Goal: Transaction & Acquisition: Purchase product/service

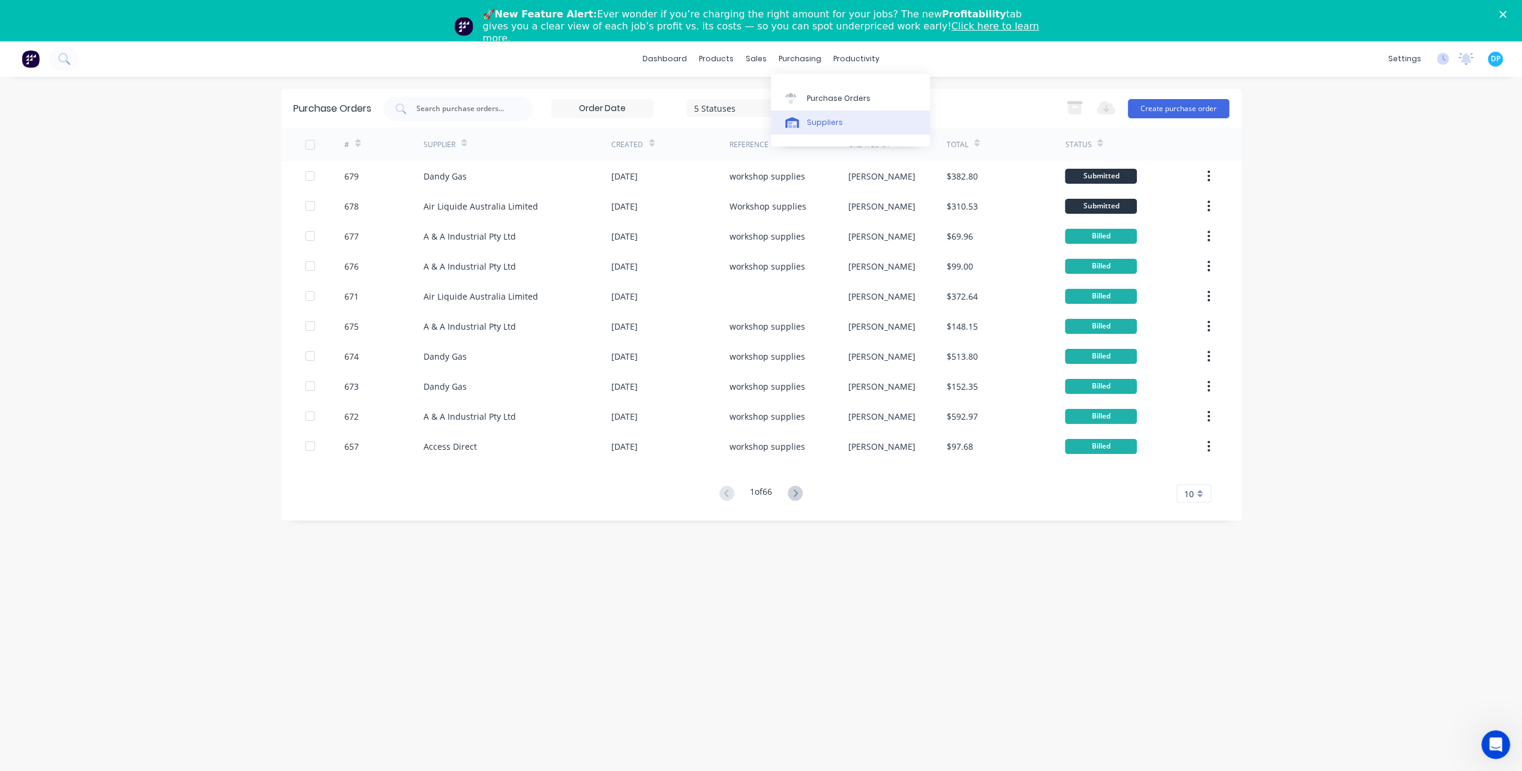
click at [809, 114] on link "Suppliers" at bounding box center [850, 122] width 159 height 24
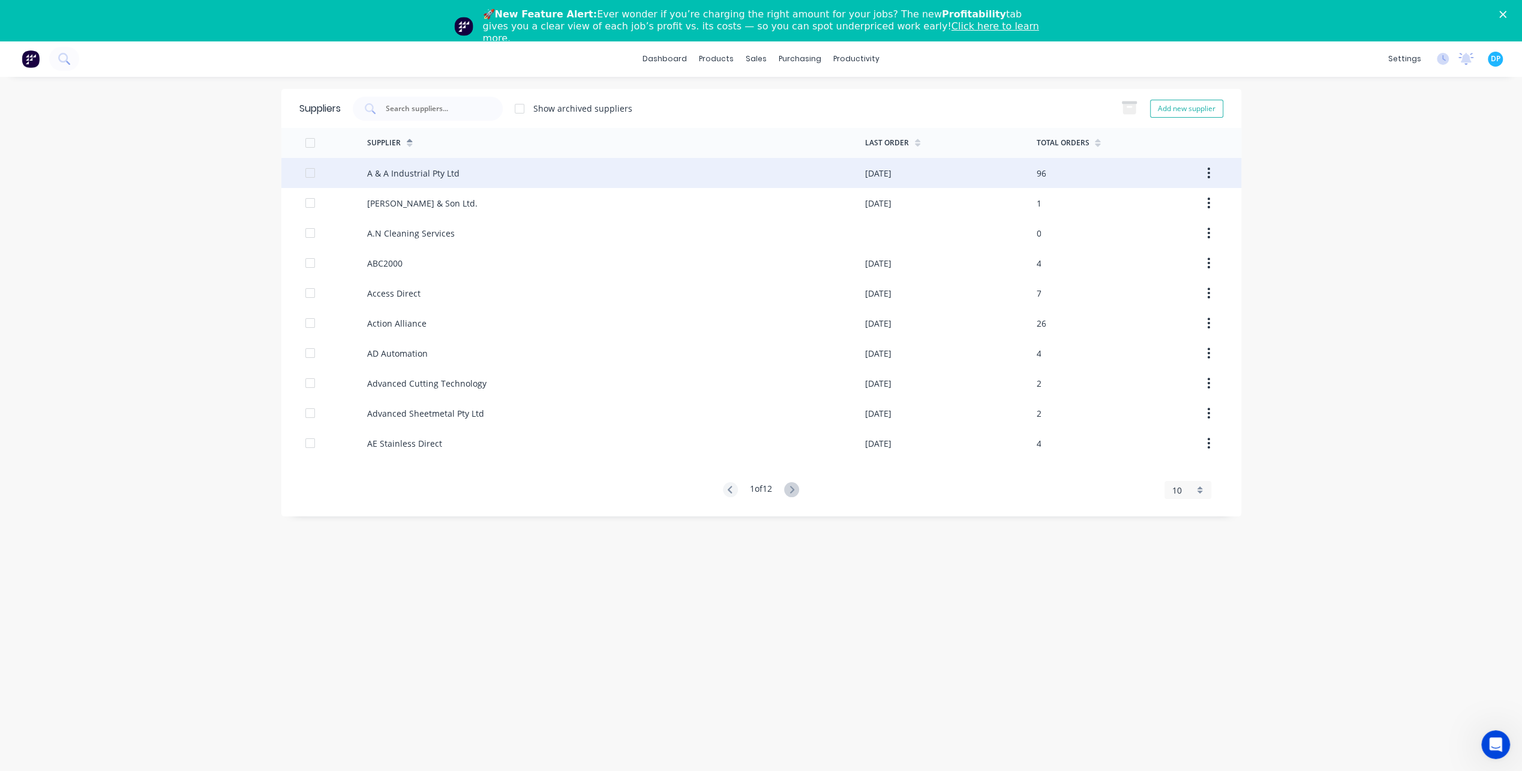
click at [458, 170] on div "A & A Industrial Pty Ltd" at bounding box center [616, 173] width 498 height 30
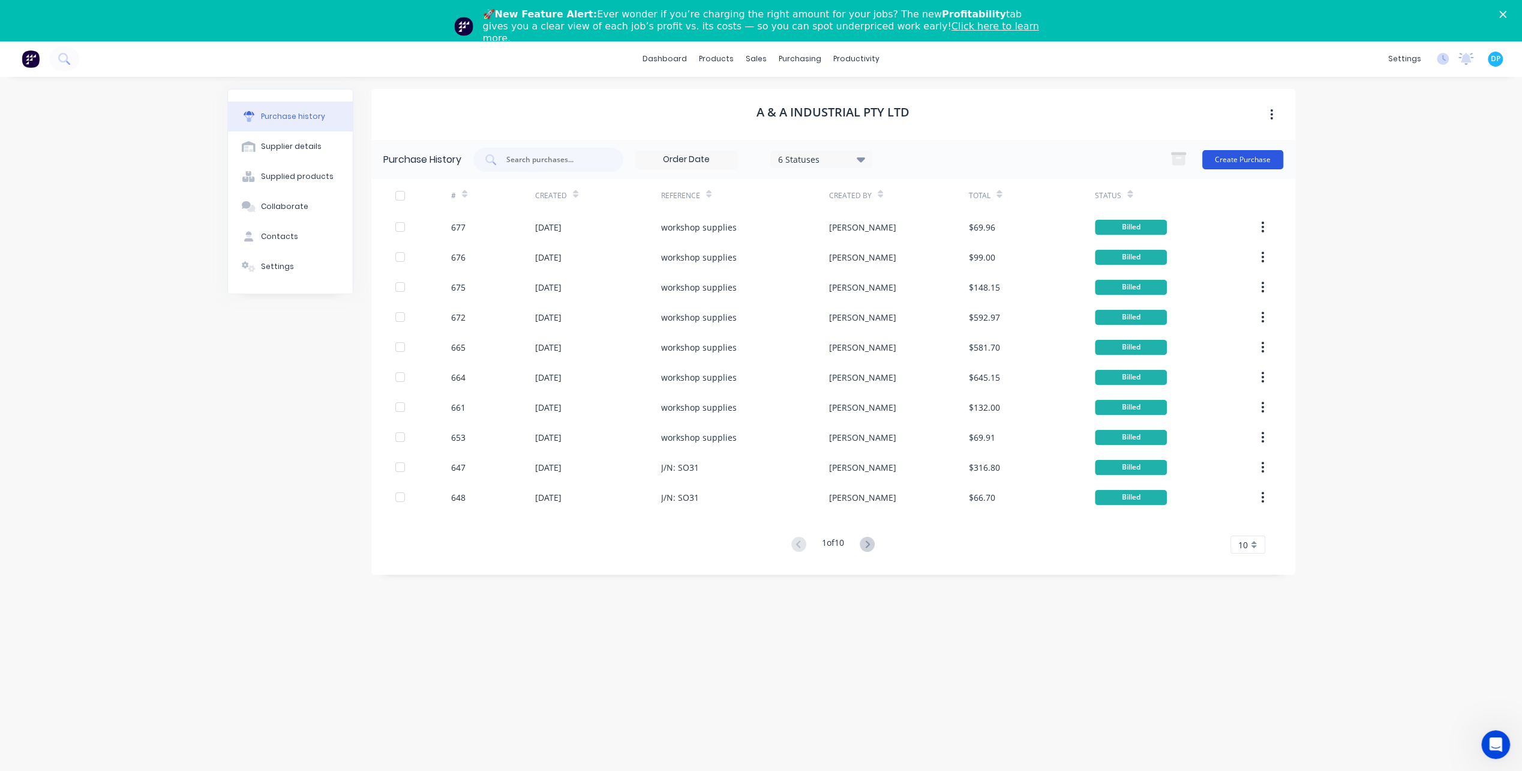
click at [1257, 156] on button "Create Purchase" at bounding box center [1243, 159] width 81 height 19
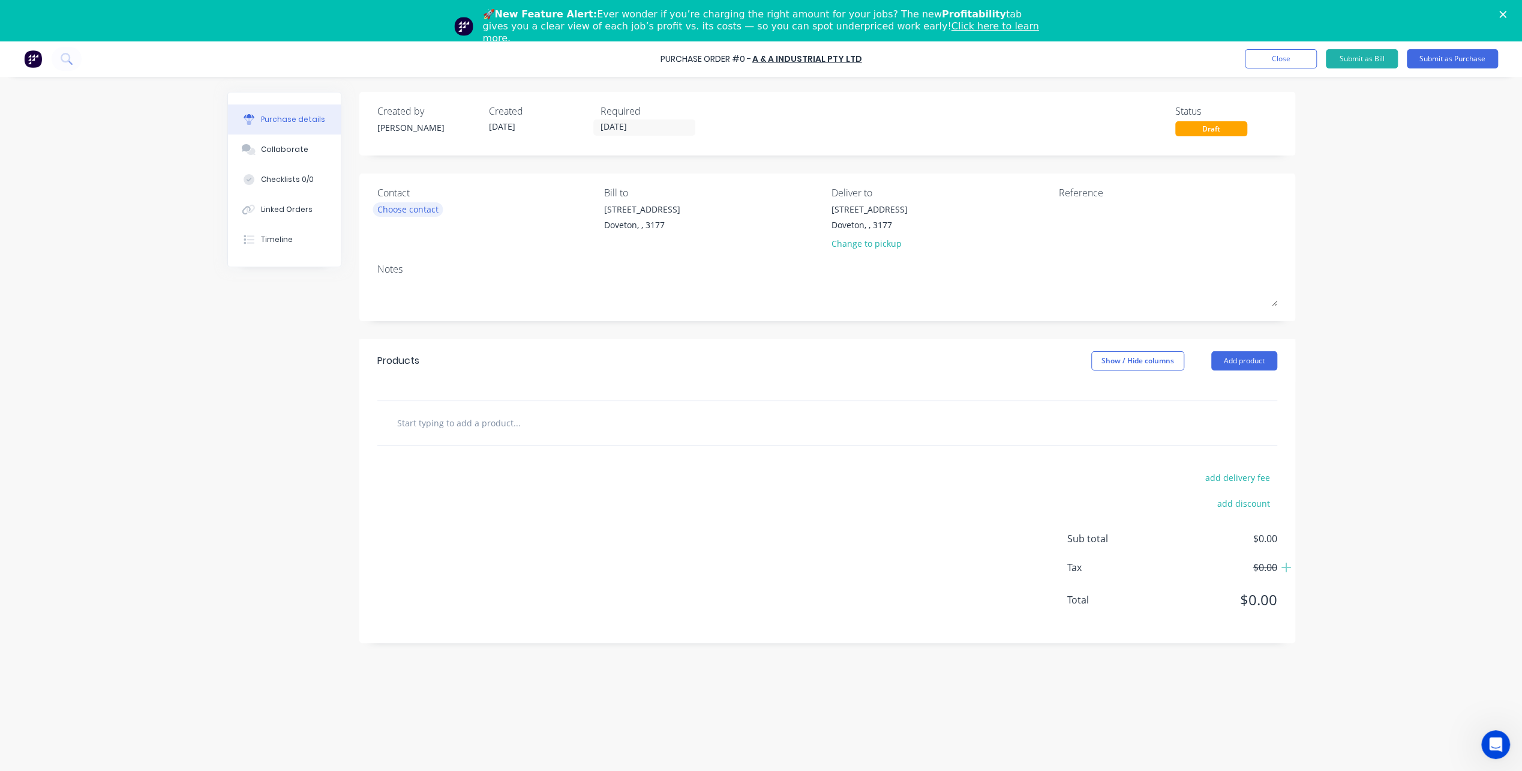
click at [422, 209] on div "Choose contact" at bounding box center [407, 209] width 61 height 13
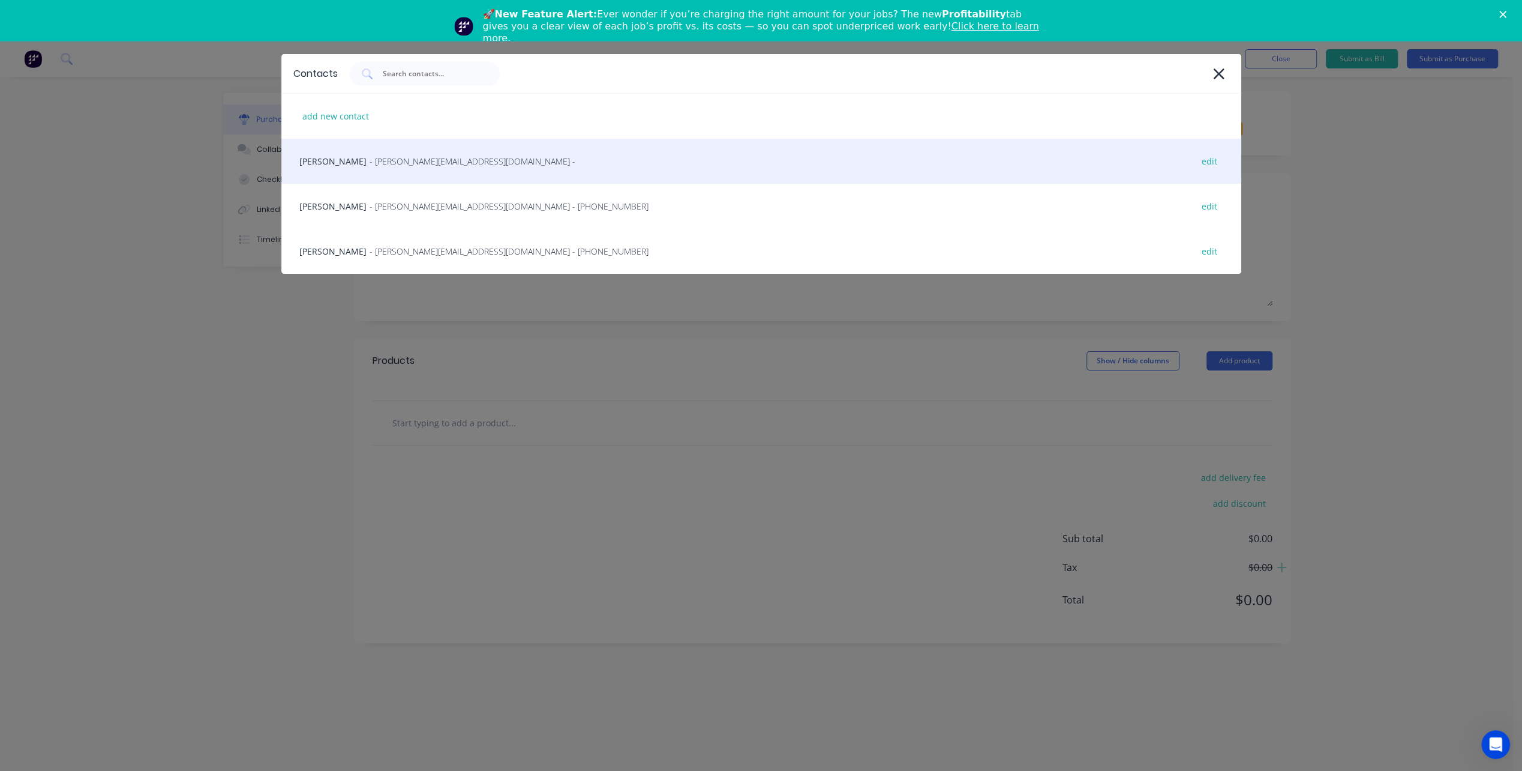
click at [427, 166] on span "- [PERSON_NAME][EMAIL_ADDRESS][DOMAIN_NAME] -" at bounding box center [473, 161] width 206 height 13
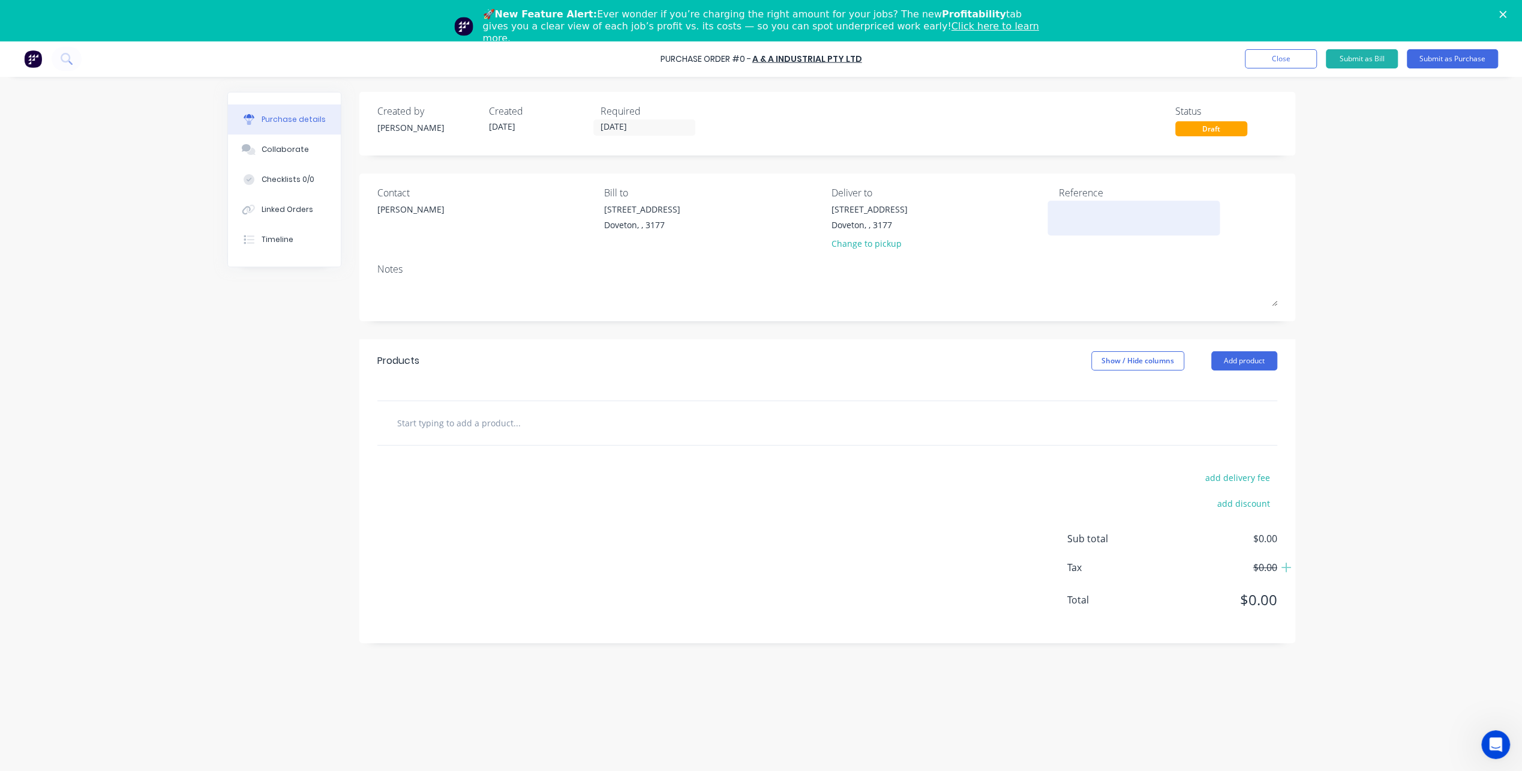
click at [1109, 212] on textarea at bounding box center [1134, 216] width 150 height 27
type textarea "w"
type textarea "workshop supplies"
click at [1273, 361] on button "Add product" at bounding box center [1245, 360] width 66 height 19
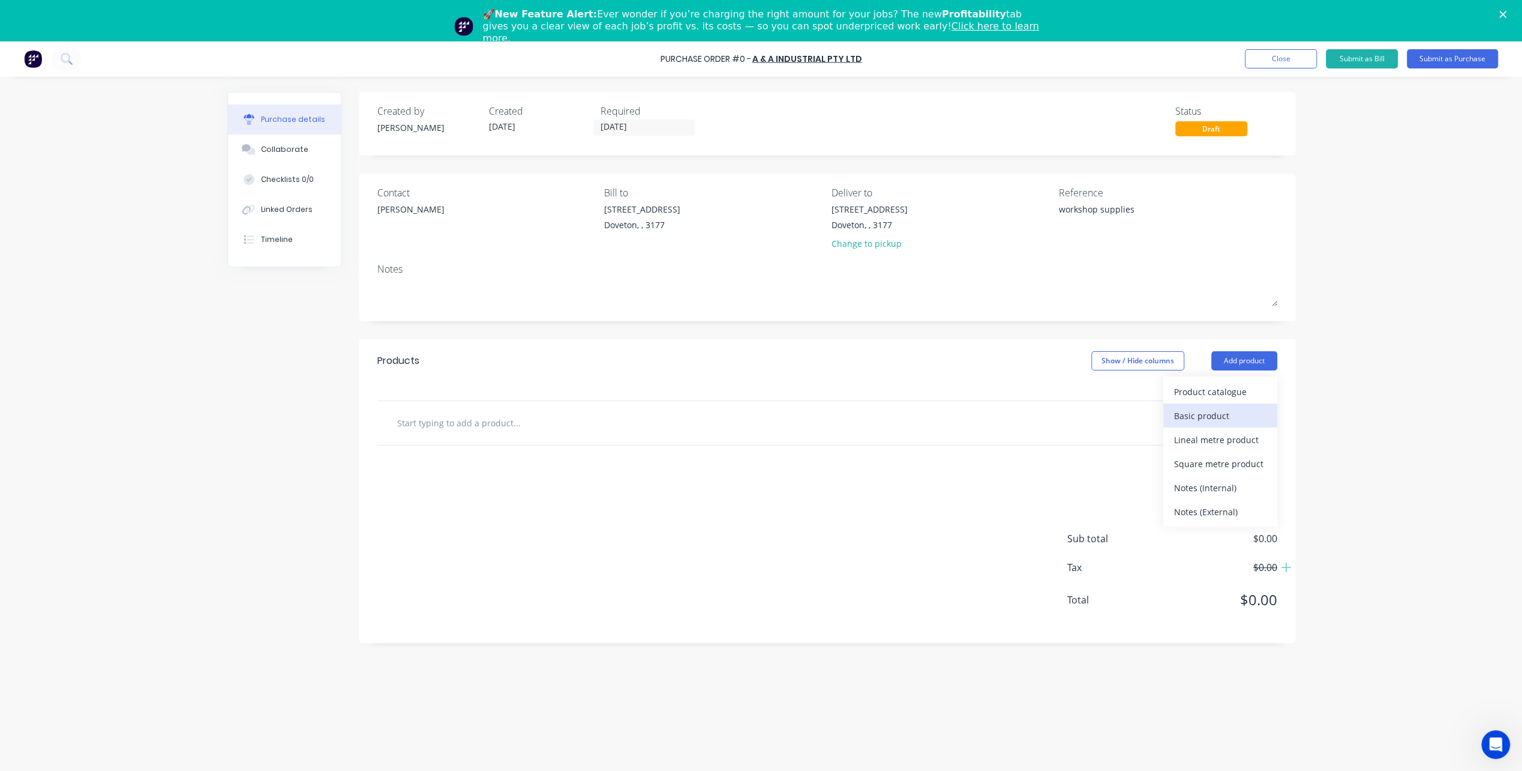
click at [1206, 410] on div "Basic product" at bounding box center [1220, 415] width 92 height 17
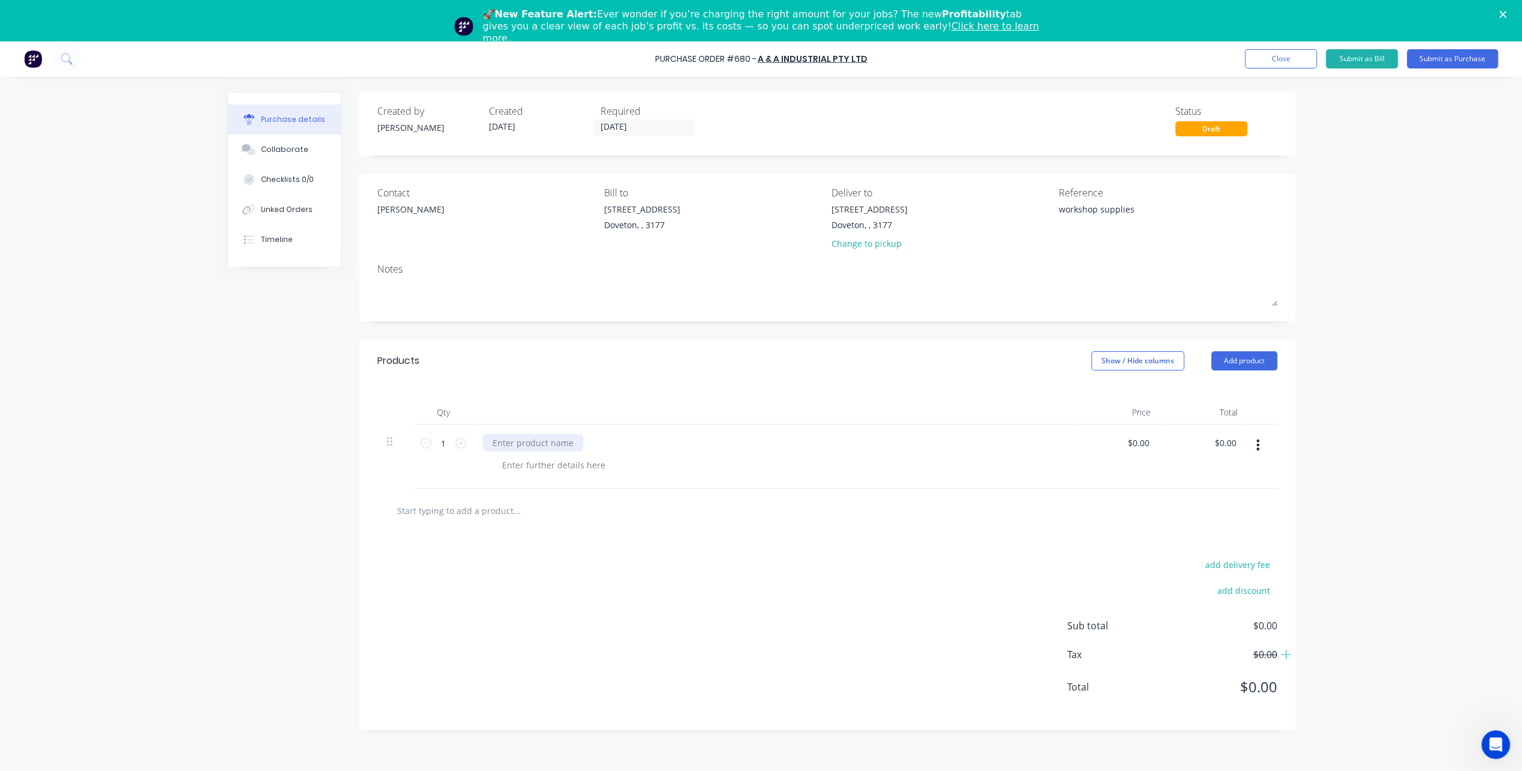
click at [533, 442] on div at bounding box center [533, 442] width 100 height 17
paste div
click at [533, 458] on div at bounding box center [554, 464] width 122 height 17
click at [1114, 446] on div "$0.00 $0.00" at bounding box center [1117, 456] width 87 height 64
drag, startPoint x: 1125, startPoint y: 442, endPoint x: 1147, endPoint y: 442, distance: 22.8
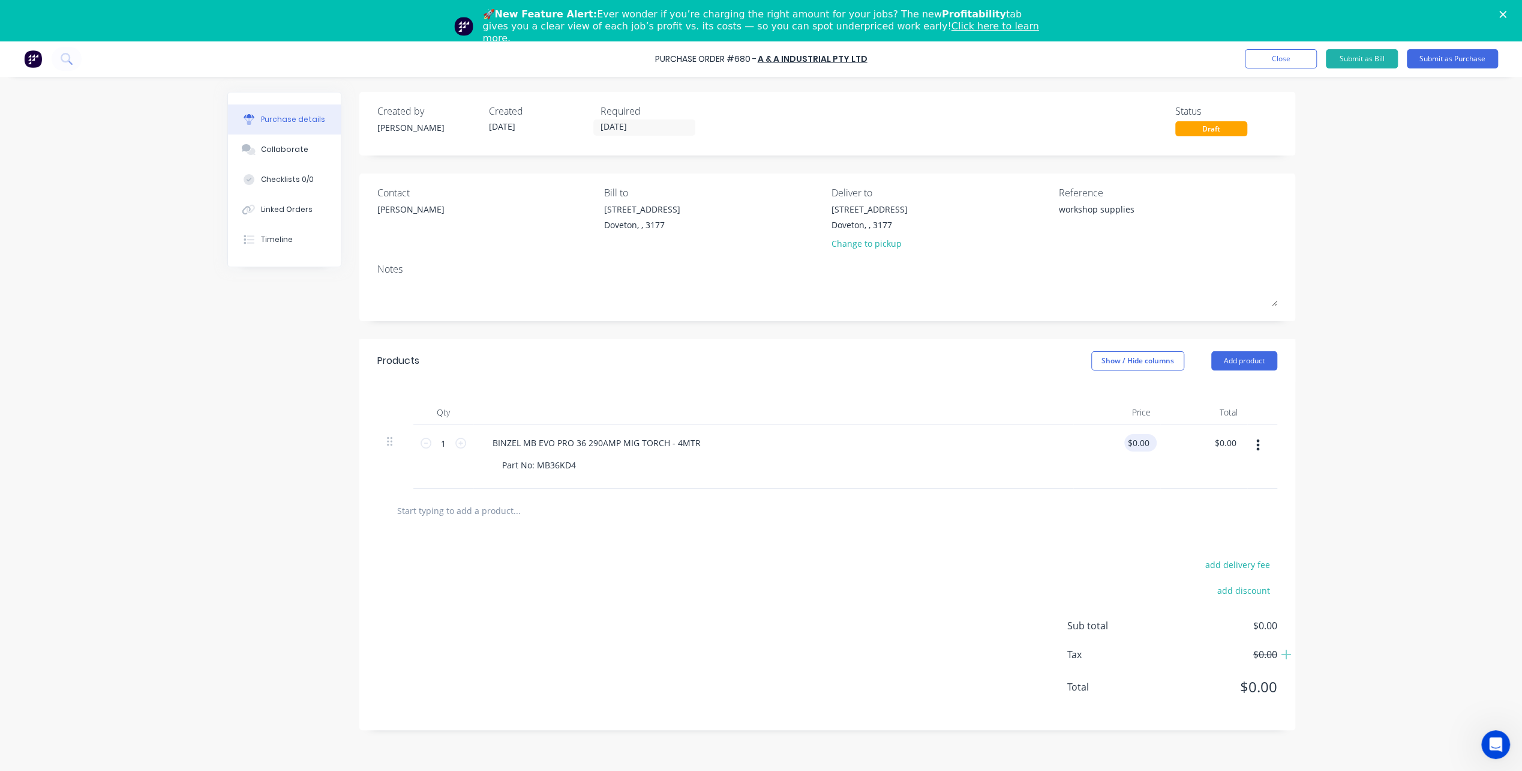
click at [1147, 442] on div "$0.00 $0.00" at bounding box center [1117, 456] width 87 height 64
click at [1147, 442] on input "0.0000" at bounding box center [1139, 442] width 28 height 17
click at [1147, 442] on input "0.0000" at bounding box center [1136, 442] width 32 height 17
type input "3"
type input "$308.86"
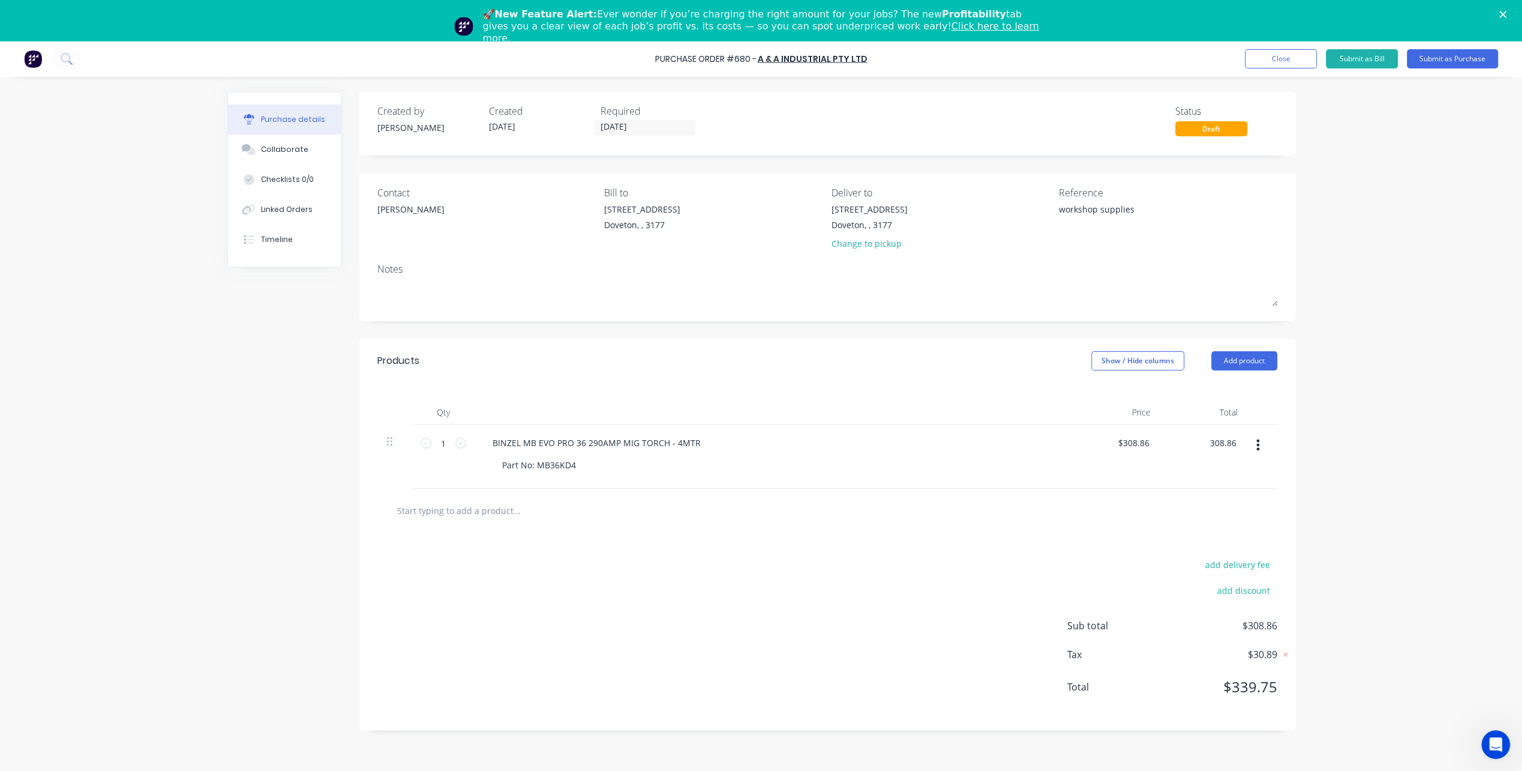
type input "$308.86"
click at [1265, 445] on button "button" at bounding box center [1258, 445] width 28 height 22
click at [1237, 502] on button "Duplicate" at bounding box center [1222, 500] width 102 height 24
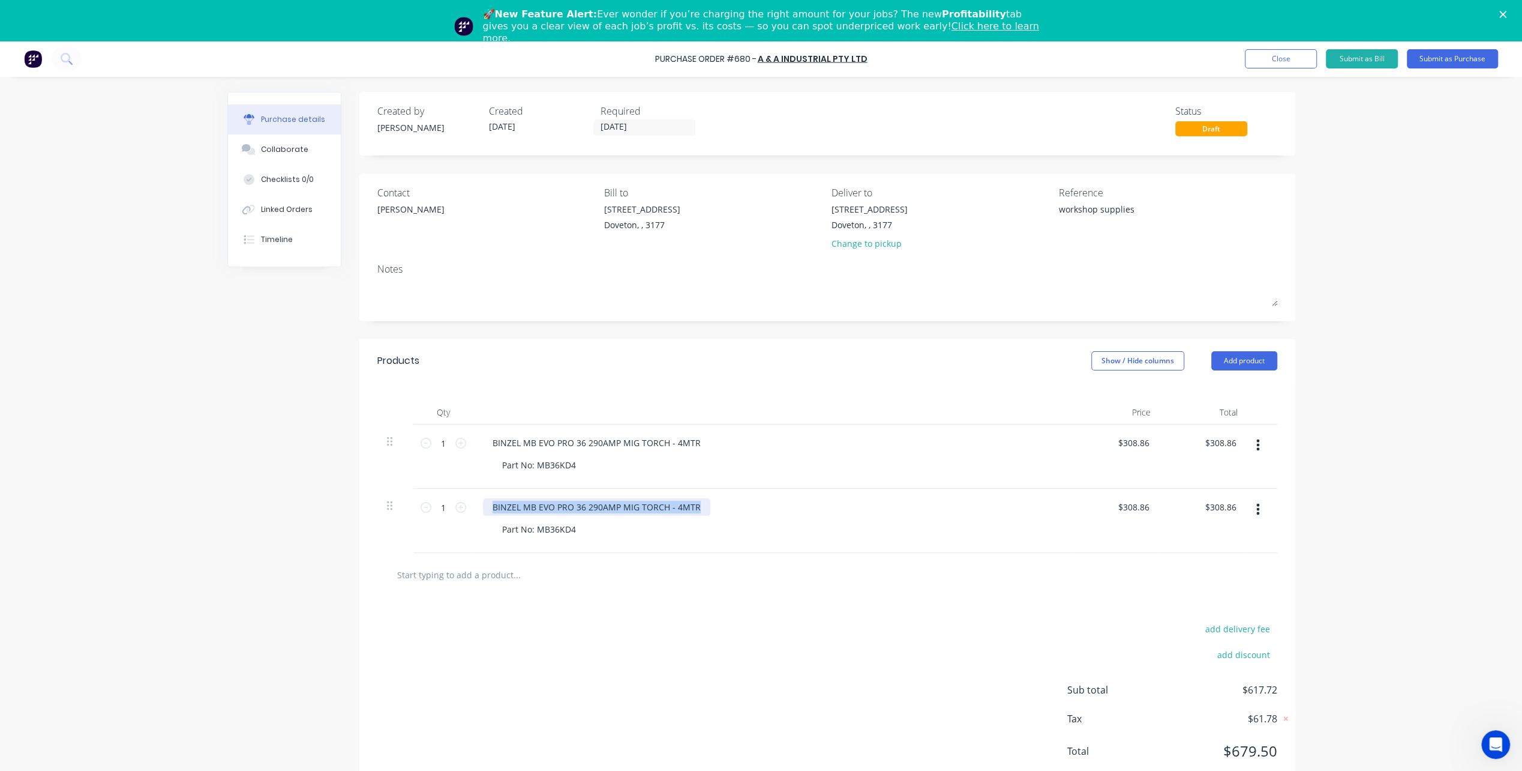
drag, startPoint x: 491, startPoint y: 504, endPoint x: 785, endPoint y: 502, distance: 294.1
click at [785, 502] on div "BINZEL MB EVO PRO 36 290AMP MIG TORCH - 4MTR" at bounding box center [773, 506] width 581 height 17
paste div
drag, startPoint x: 554, startPoint y: 530, endPoint x: 533, endPoint y: 527, distance: 21.2
click at [554, 530] on div "Part No: MB36KD4" at bounding box center [539, 528] width 93 height 17
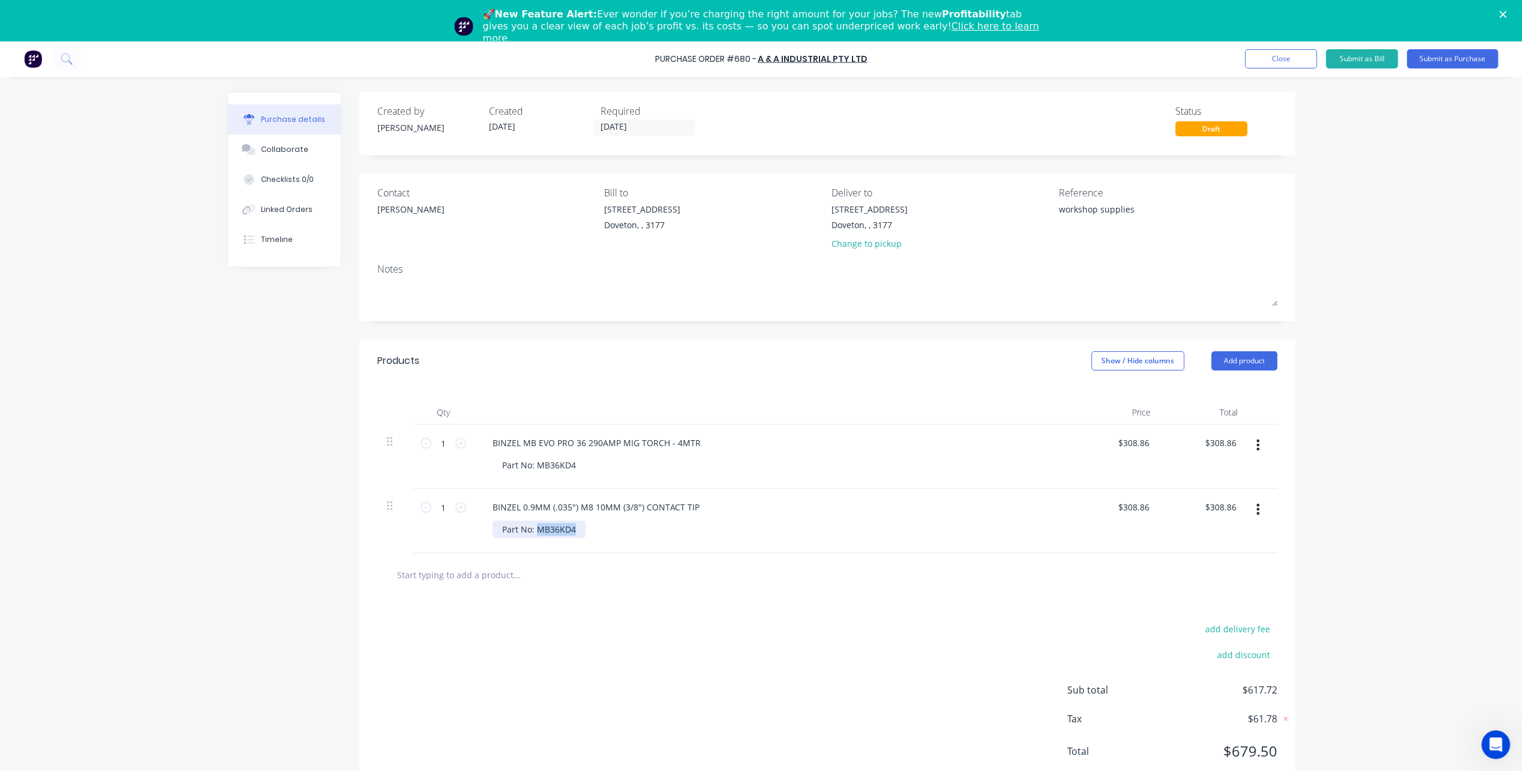
drag, startPoint x: 538, startPoint y: 527, endPoint x: 615, endPoint y: 524, distance: 76.9
click at [619, 525] on div "Part No: MB36KD4" at bounding box center [778, 528] width 571 height 17
paste div
click at [443, 505] on input "1" at bounding box center [443, 507] width 24 height 18
type input "20"
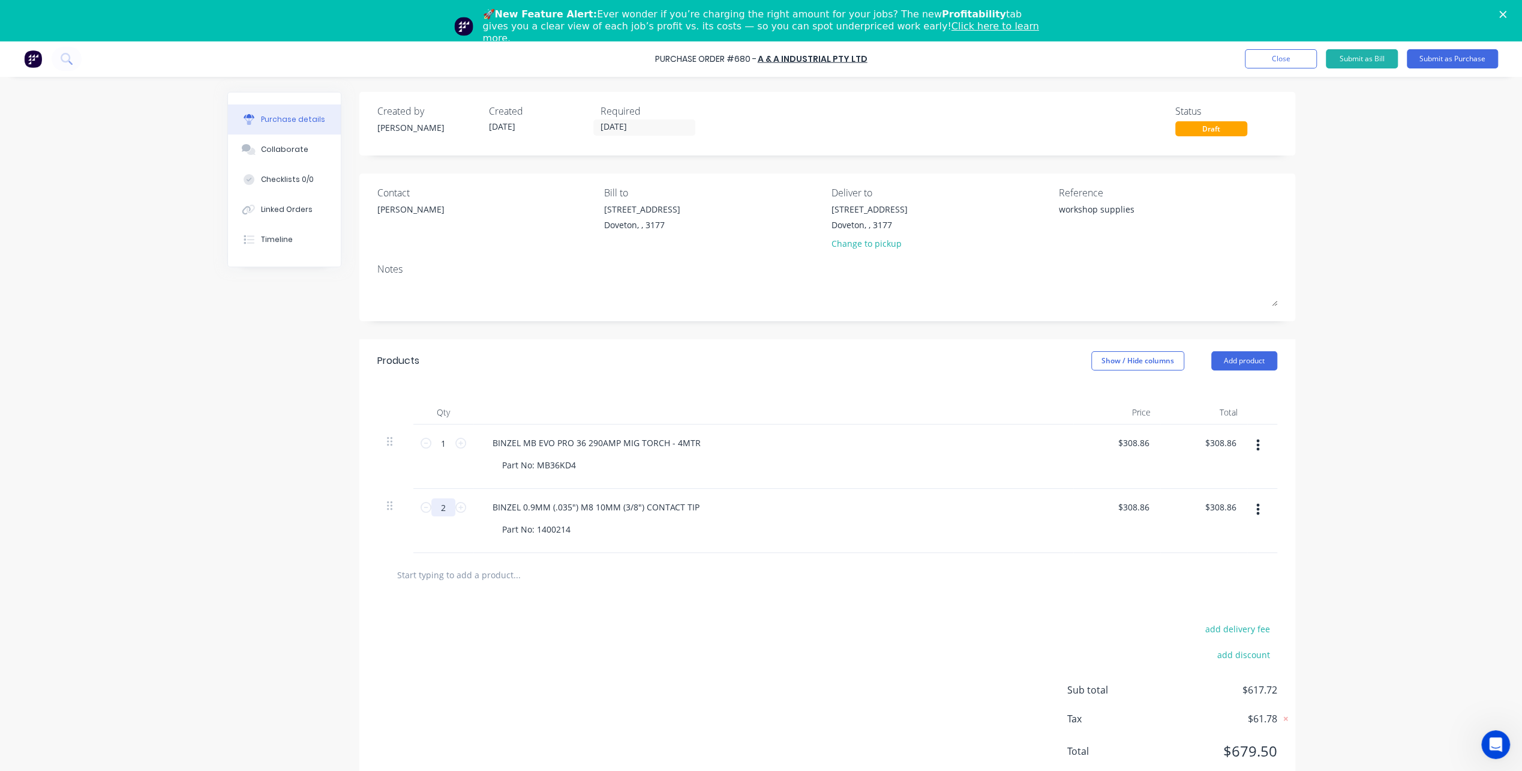
type input "$6,177.20"
type input "20"
type input "$308.86"
type input "6177.20"
type input "308.8600"
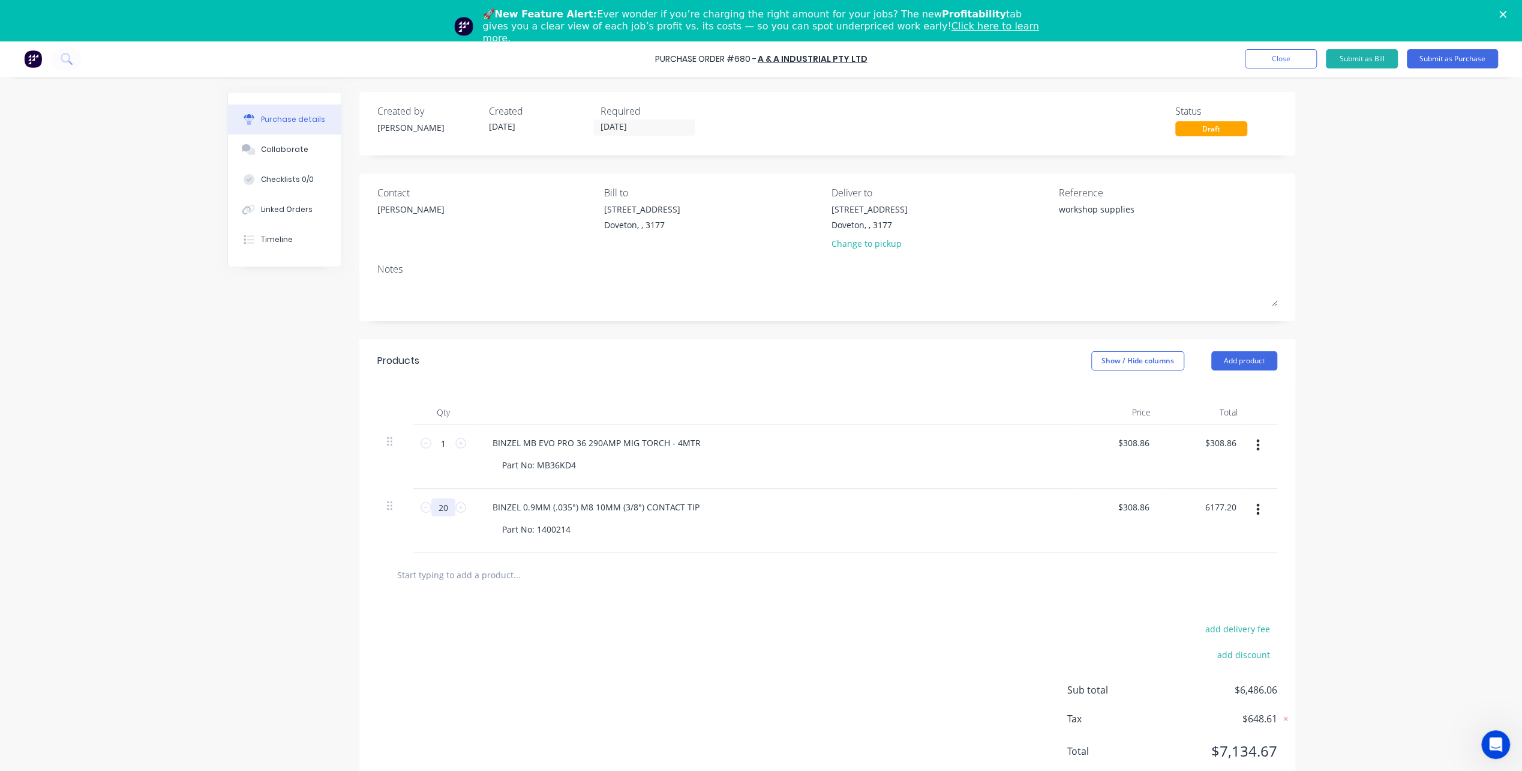
type input "$6,177.20"
type input "$2.42"
type input "$48.40"
click at [1449, 59] on button "Submit as Purchase" at bounding box center [1452, 58] width 91 height 19
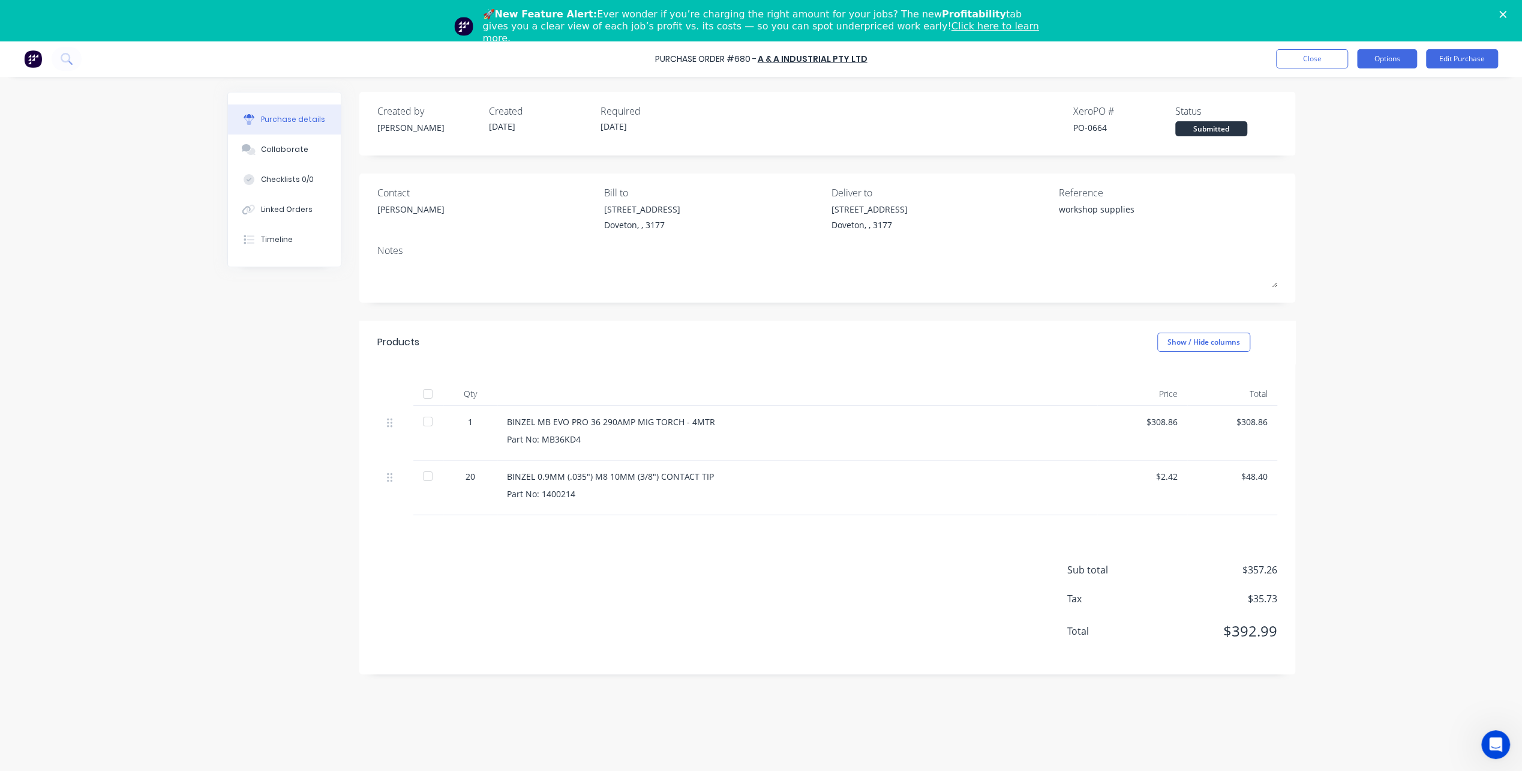
click at [1394, 59] on button "Options" at bounding box center [1387, 58] width 60 height 19
click at [1374, 90] on div "Print / Email" at bounding box center [1360, 89] width 92 height 17
drag, startPoint x: 1374, startPoint y: 90, endPoint x: 1367, endPoint y: 115, distance: 25.6
click at [1367, 115] on div "With pricing" at bounding box center [1360, 113] width 92 height 17
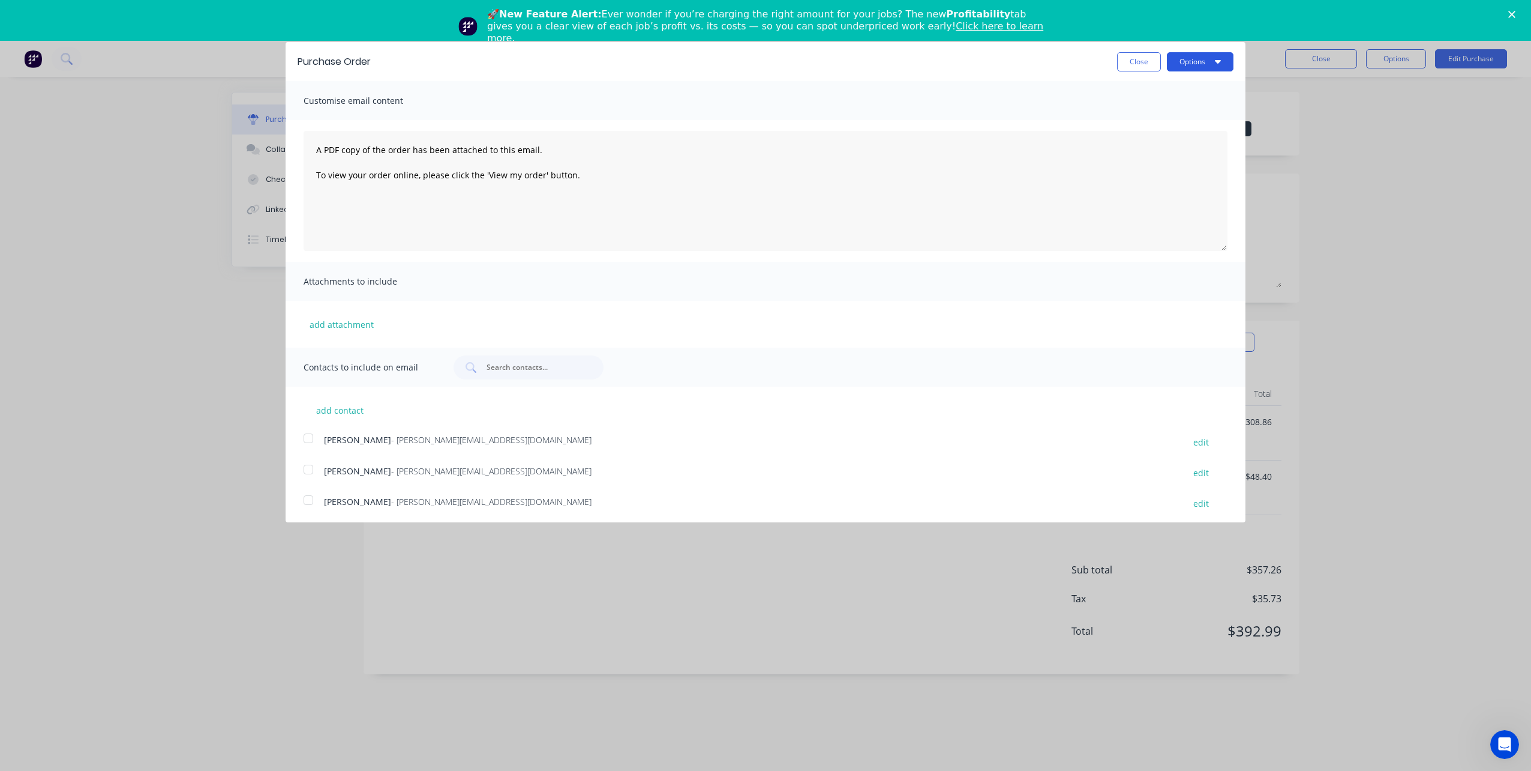
click at [1181, 62] on button "Options" at bounding box center [1200, 61] width 67 height 19
click at [1176, 80] on button "Print" at bounding box center [1177, 92] width 114 height 24
click at [1134, 62] on button "Close" at bounding box center [1139, 61] width 44 height 19
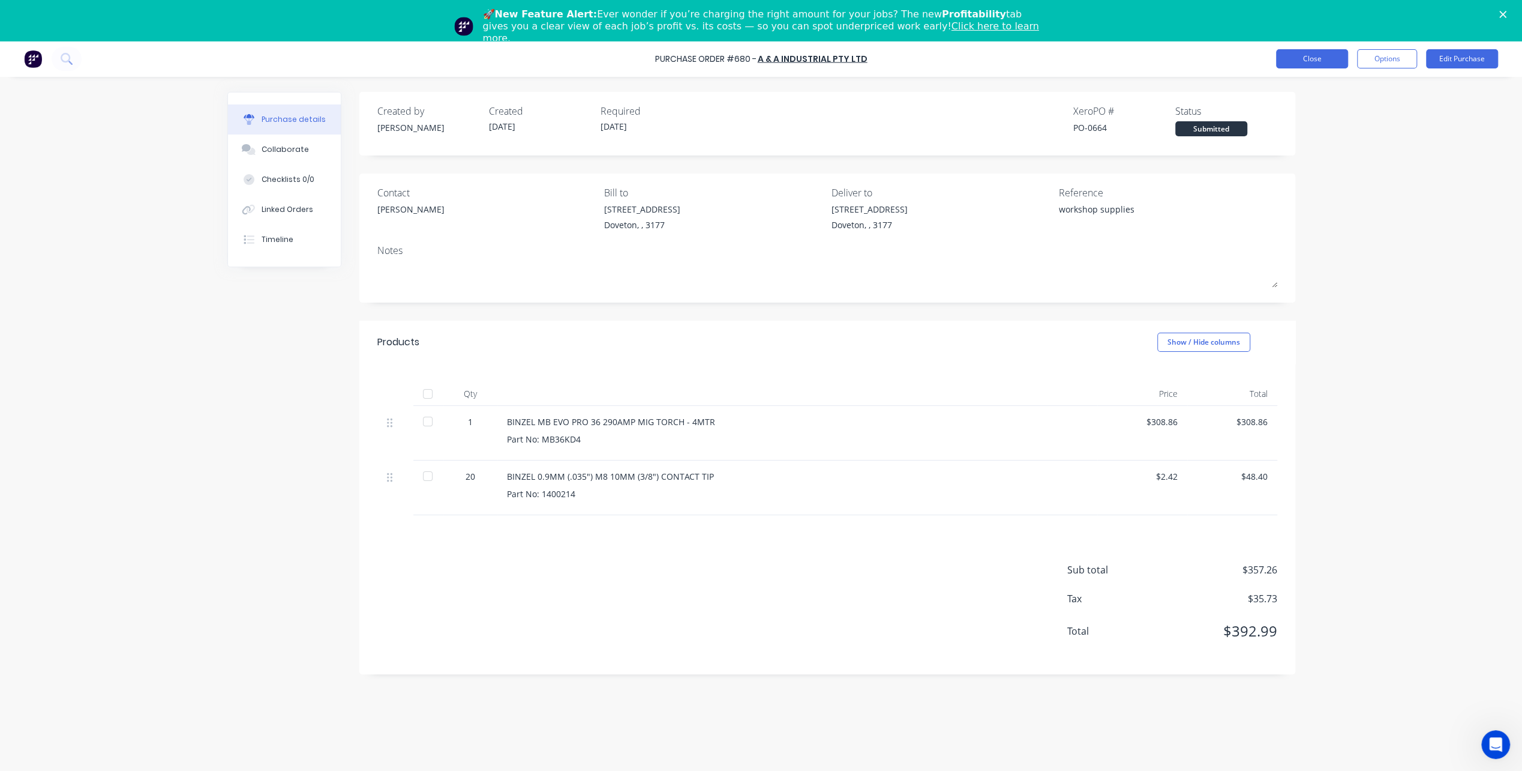
click at [1299, 58] on button "Close" at bounding box center [1312, 58] width 72 height 19
